Goal: Check status: Check status

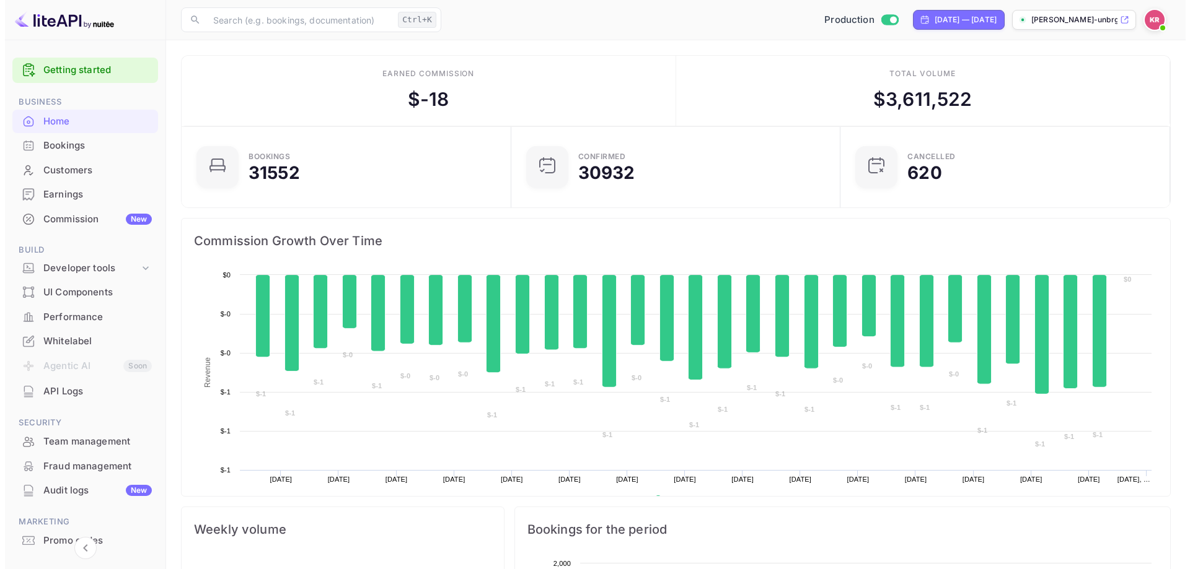
scroll to position [192, 312]
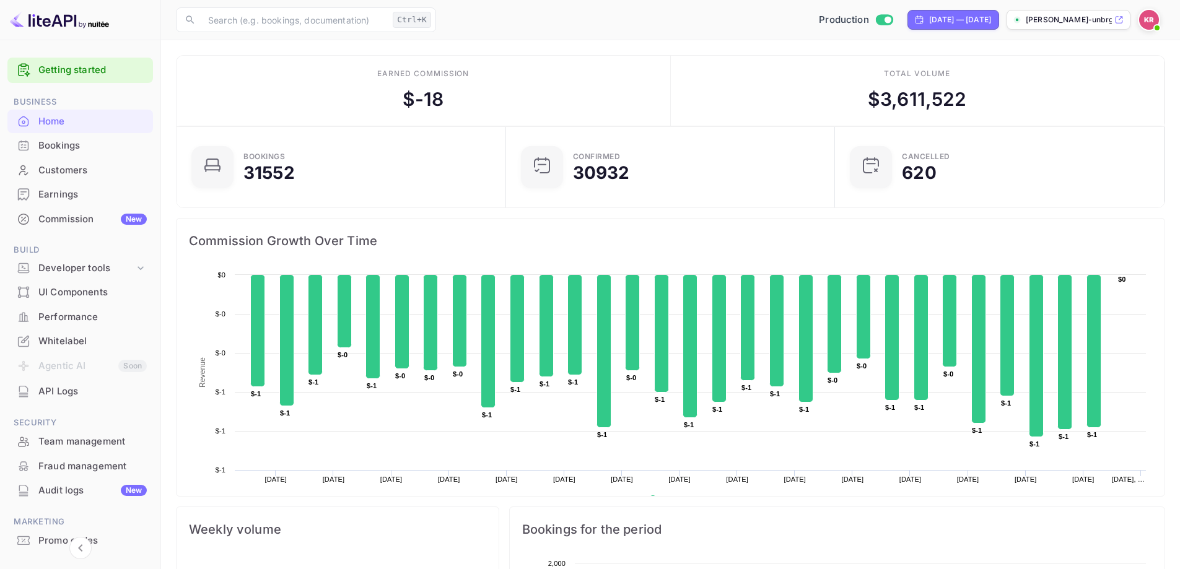
click at [115, 140] on div "Bookings" at bounding box center [92, 146] width 108 height 14
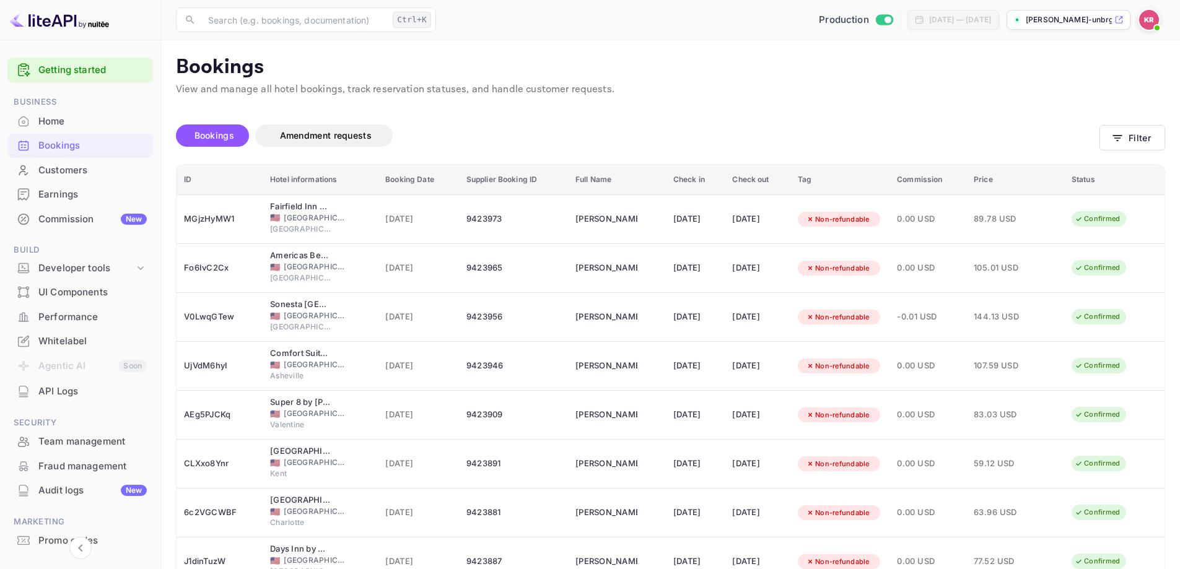
click at [217, 136] on span "Bookings" at bounding box center [215, 135] width 40 height 11
click at [78, 153] on div "Bookings" at bounding box center [80, 146] width 146 height 24
drag, startPoint x: 202, startPoint y: 137, endPoint x: 208, endPoint y: 139, distance: 6.5
click at [202, 138] on span "Bookings" at bounding box center [215, 135] width 40 height 11
click at [1128, 136] on button "Filter" at bounding box center [1133, 137] width 66 height 25
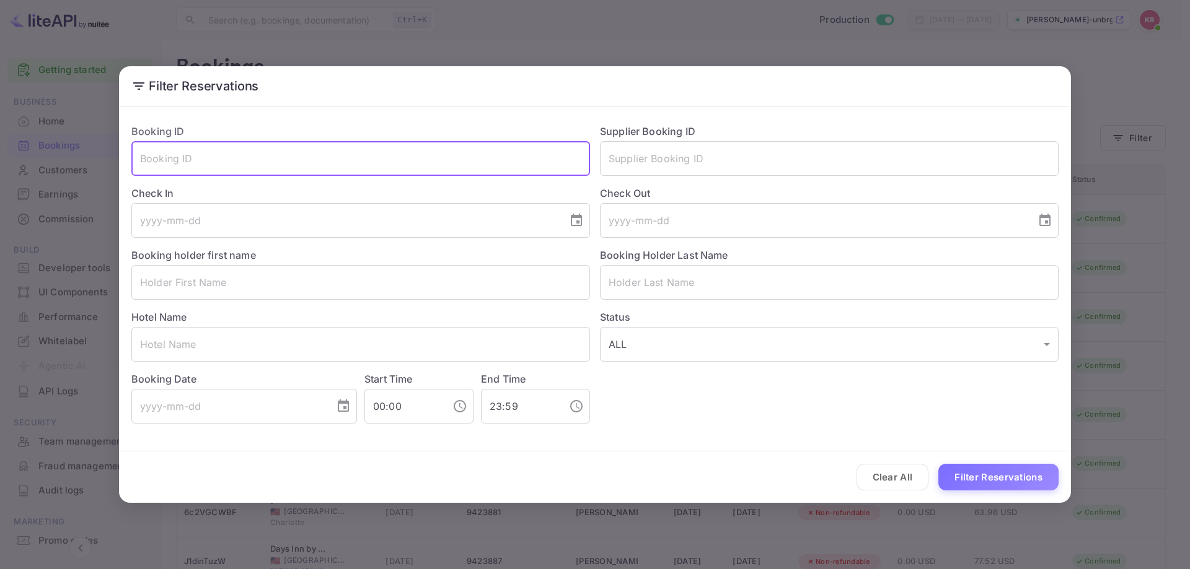
click at [399, 159] on input "text" at bounding box center [360, 158] width 458 height 35
paste input "43.34"
click at [159, 161] on input "43.34" at bounding box center [360, 158] width 458 height 35
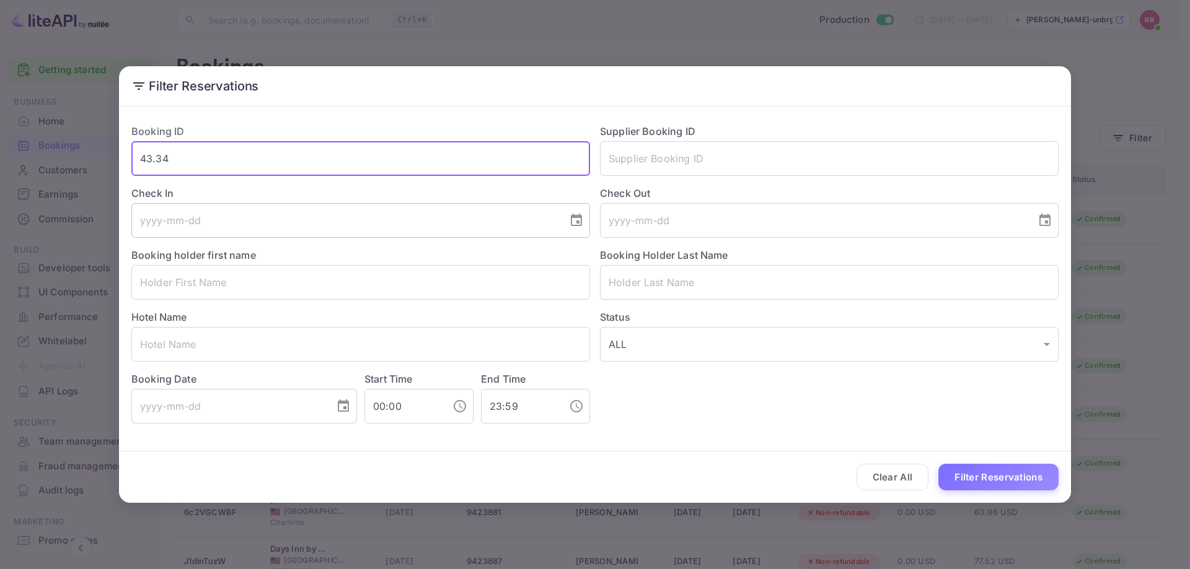
paste input "vGS6NGWv1"
type input "vGS6NGWv1"
click at [967, 476] on button "Filter Reservations" at bounding box center [998, 477] width 120 height 27
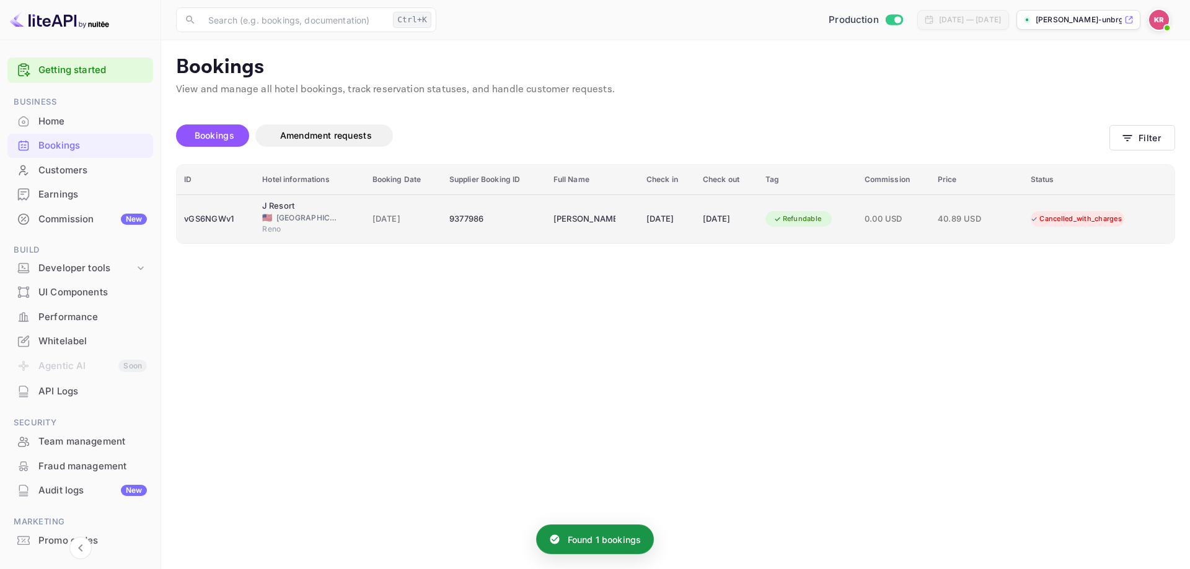
click at [492, 215] on div "9377986" at bounding box center [493, 219] width 89 height 20
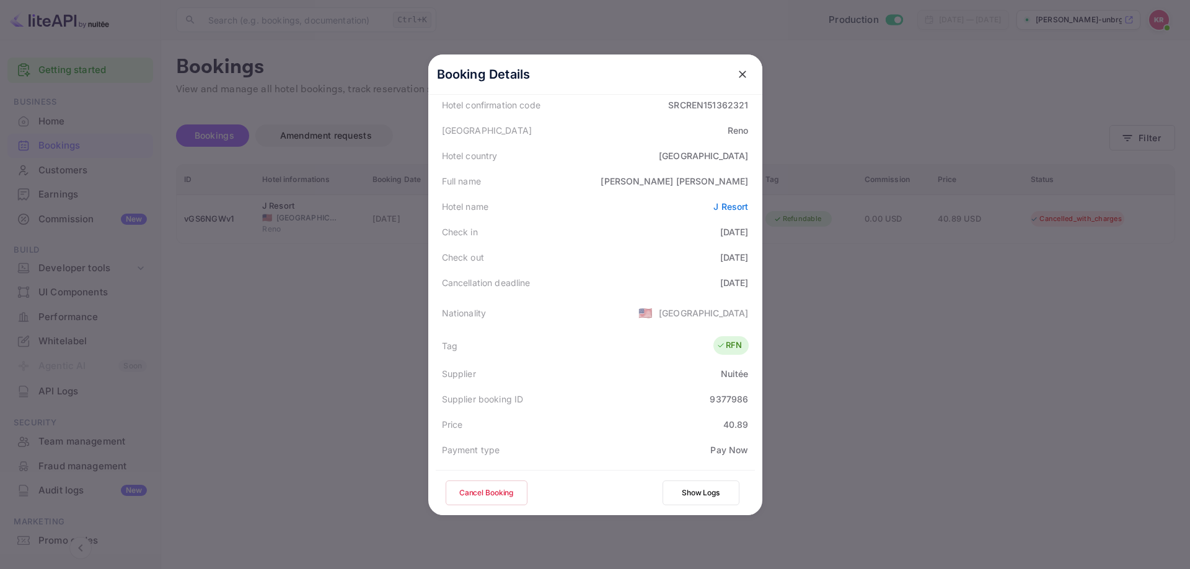
scroll to position [124, 0]
